Goal: Task Accomplishment & Management: Manage account settings

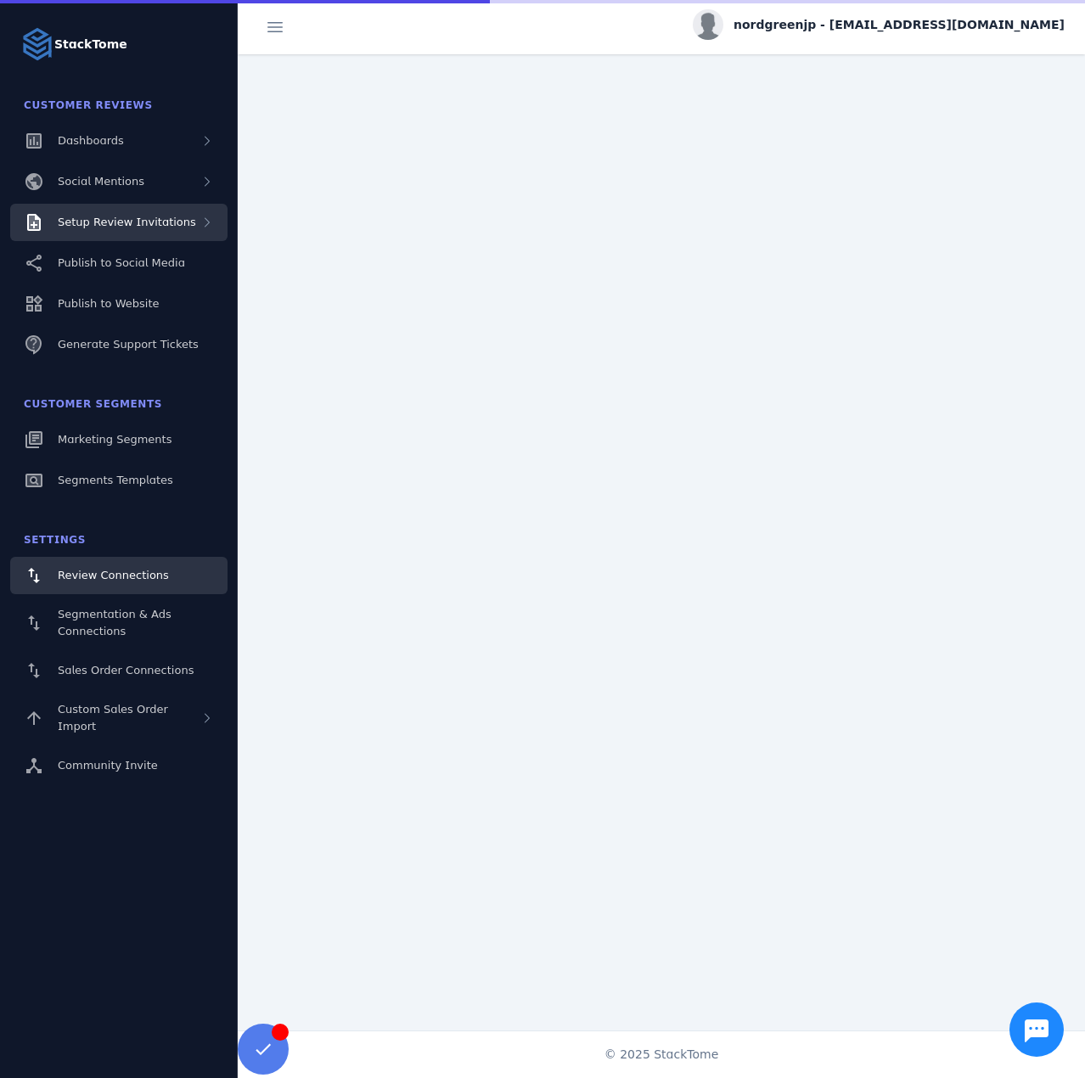
click at [174, 222] on span "Setup Review Invitations" at bounding box center [127, 222] width 138 height 13
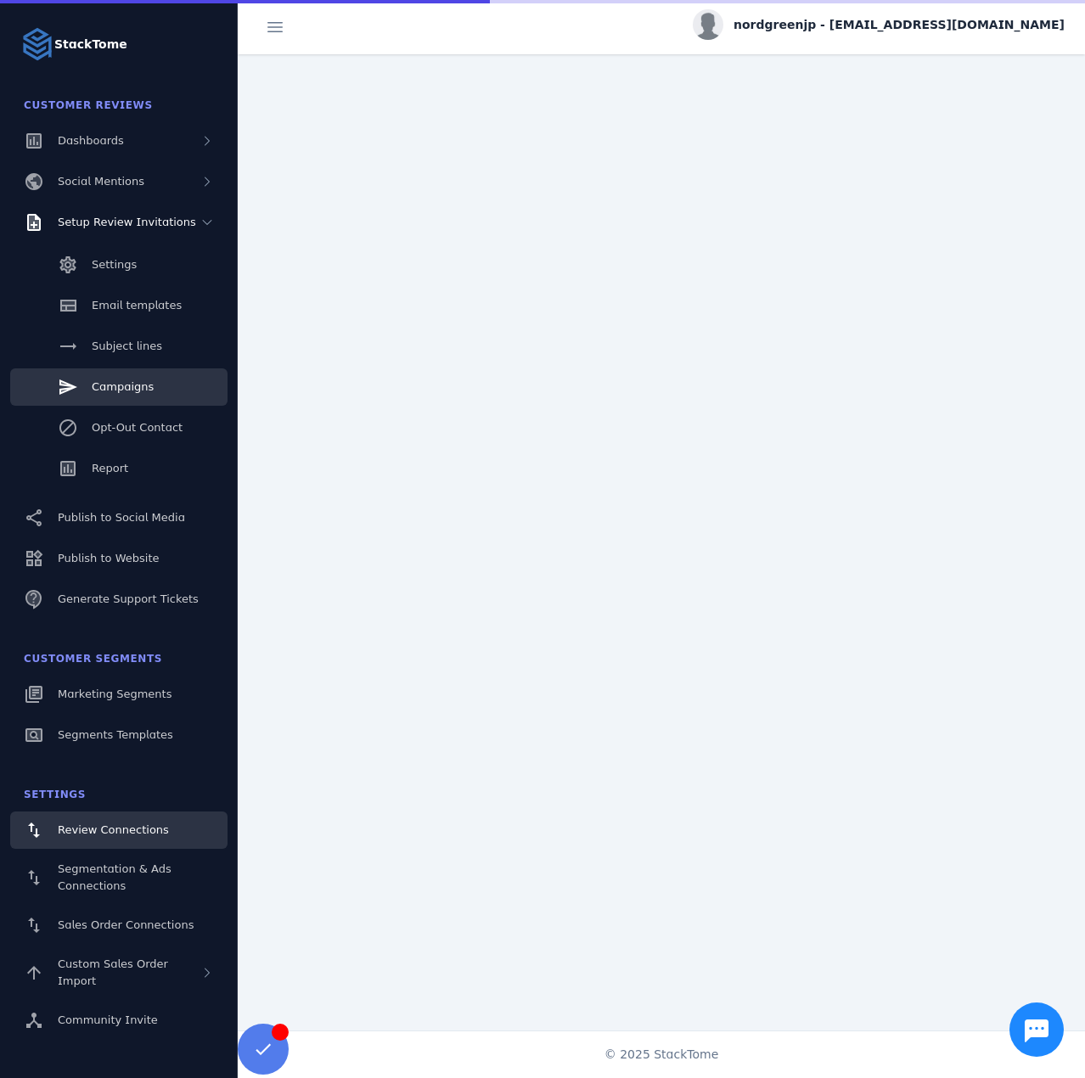
click at [130, 389] on span "Campaigns" at bounding box center [123, 386] width 62 height 13
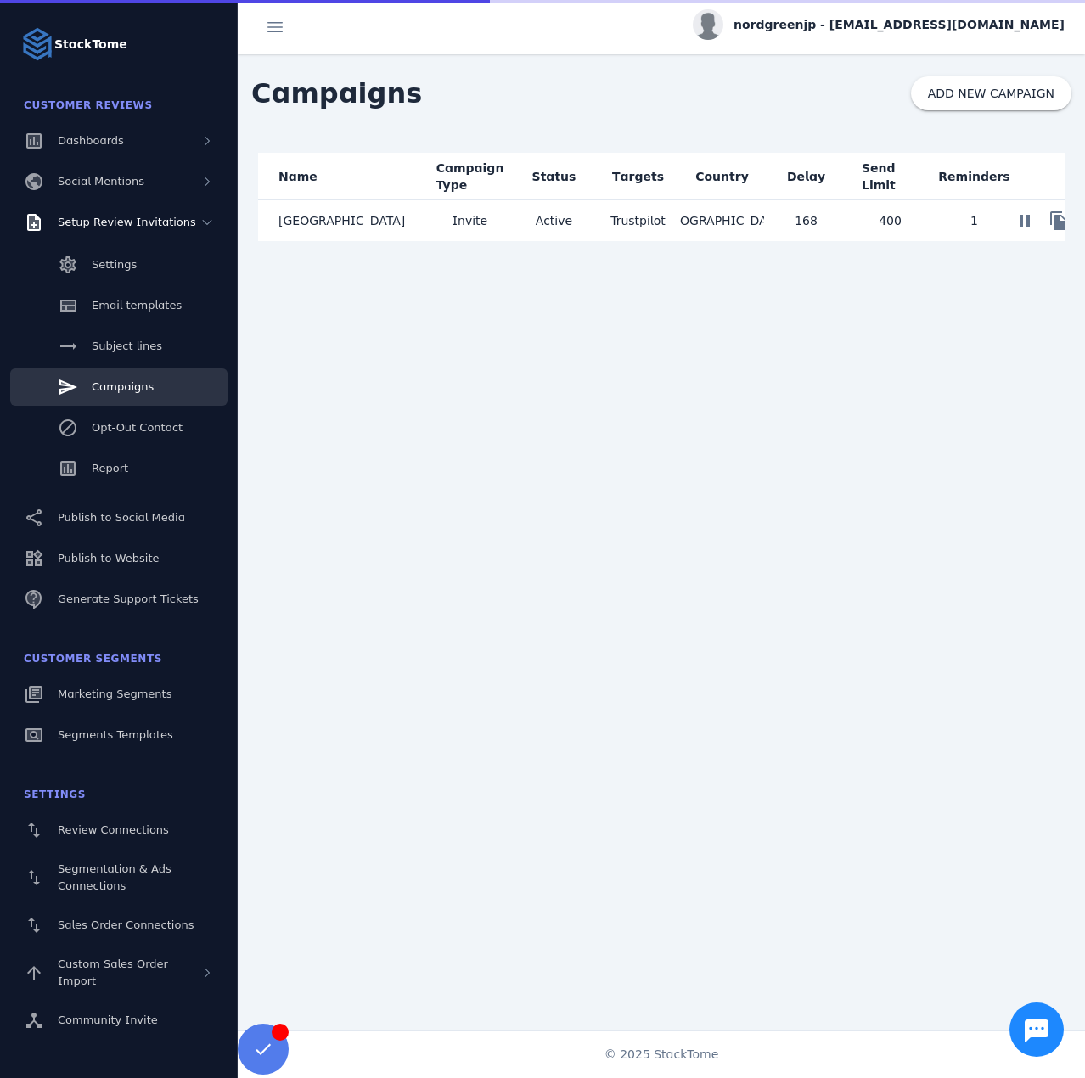
click at [470, 200] on mat-header-cell "Campaign Type" at bounding box center [470, 177] width 84 height 48
click at [469, 216] on span "Invite" at bounding box center [470, 221] width 35 height 20
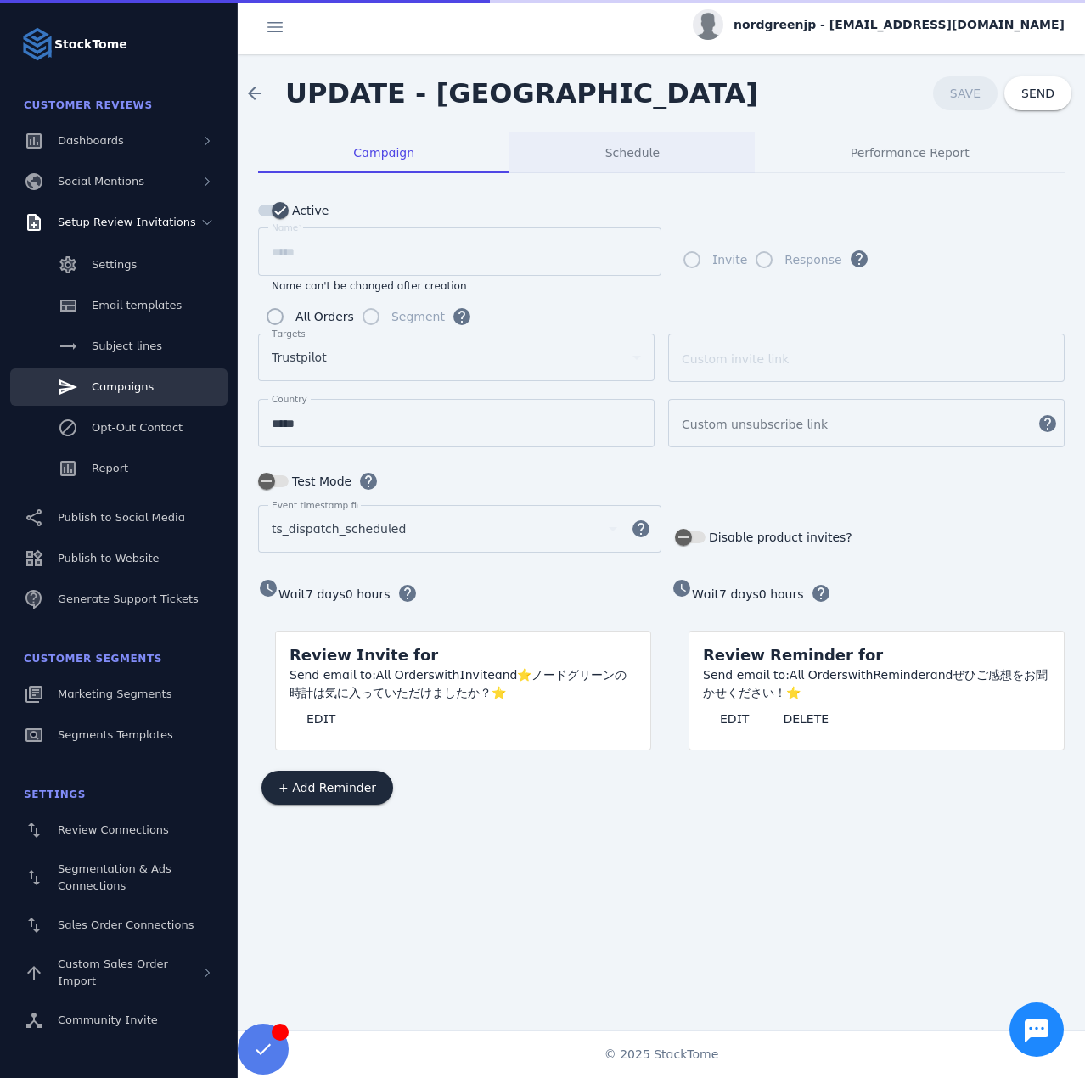
click at [579, 144] on div "Schedule" at bounding box center [632, 152] width 245 height 41
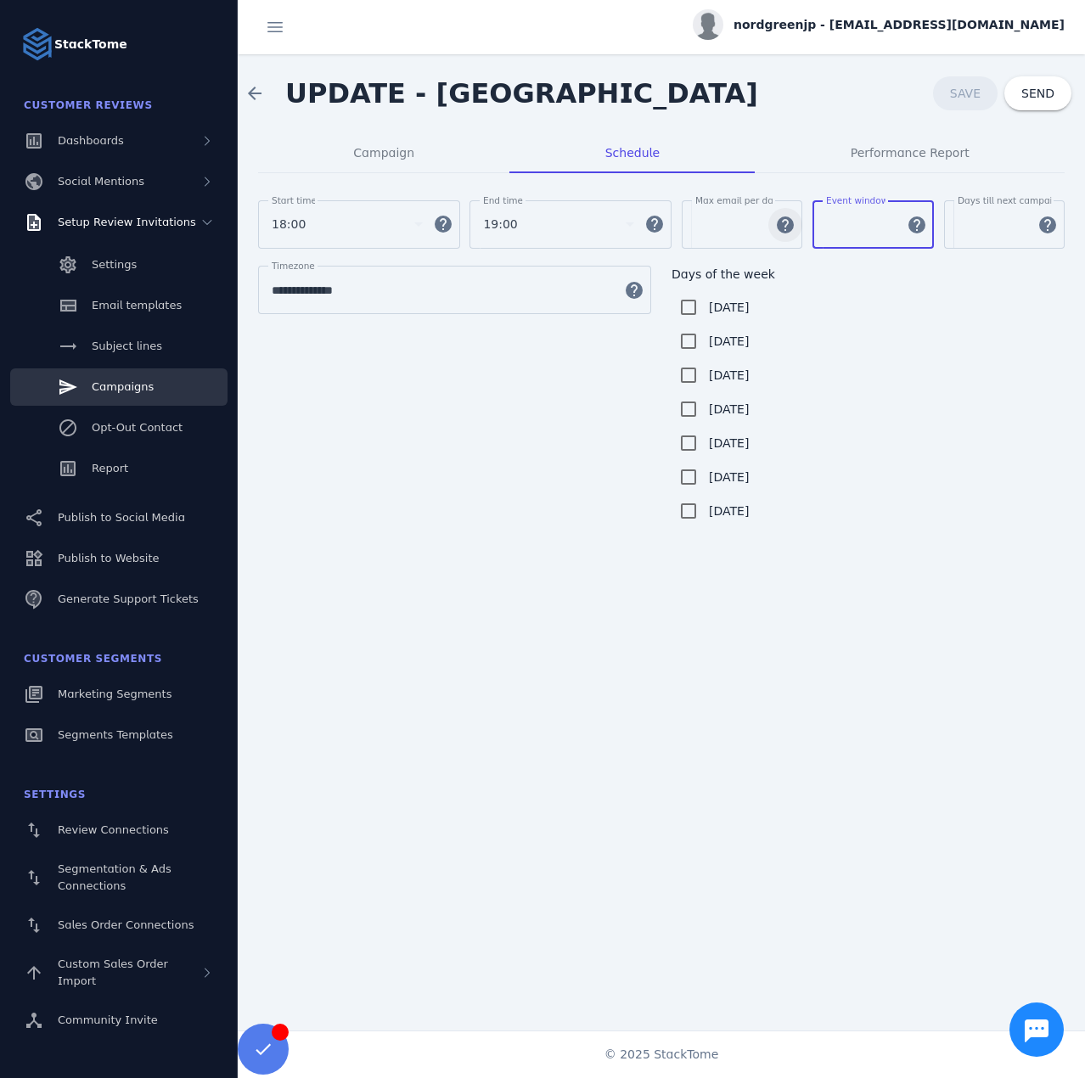
drag, startPoint x: 846, startPoint y: 218, endPoint x: 796, endPoint y: 206, distance: 51.7
click at [802, 213] on div "Start time 18:00 help End time 19:00 help [PERSON_NAME] email per day *** help …" at bounding box center [661, 232] width 807 height 65
type input "***"
click at [957, 93] on span "SAVE" at bounding box center [965, 94] width 31 height 14
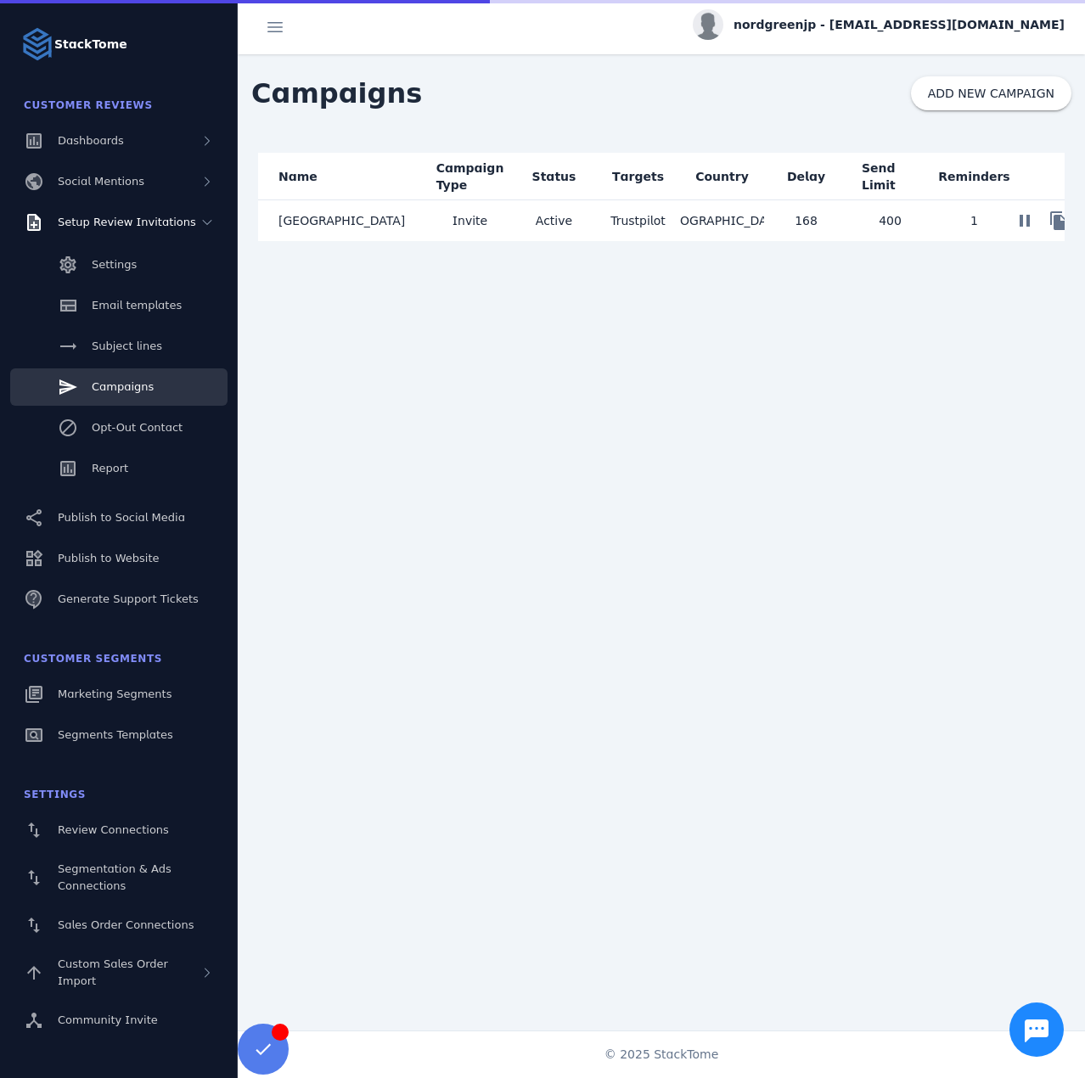
click at [909, 10] on div "nordgreenjp - [EMAIL_ADDRESS][DOMAIN_NAME]" at bounding box center [879, 24] width 372 height 31
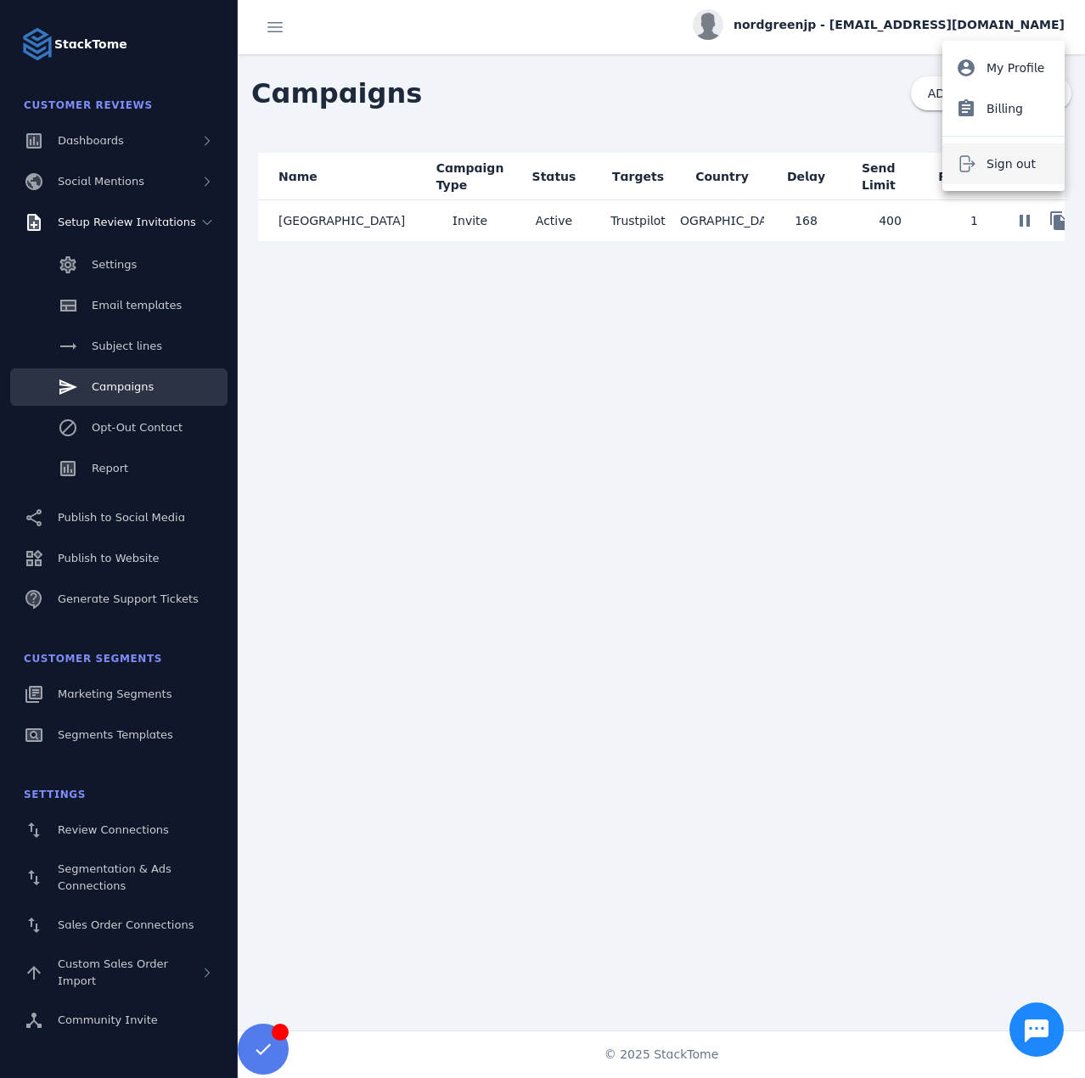
click at [981, 149] on button "Sign out" at bounding box center [1004, 164] width 122 height 41
